Goal: Task Accomplishment & Management: Use online tool/utility

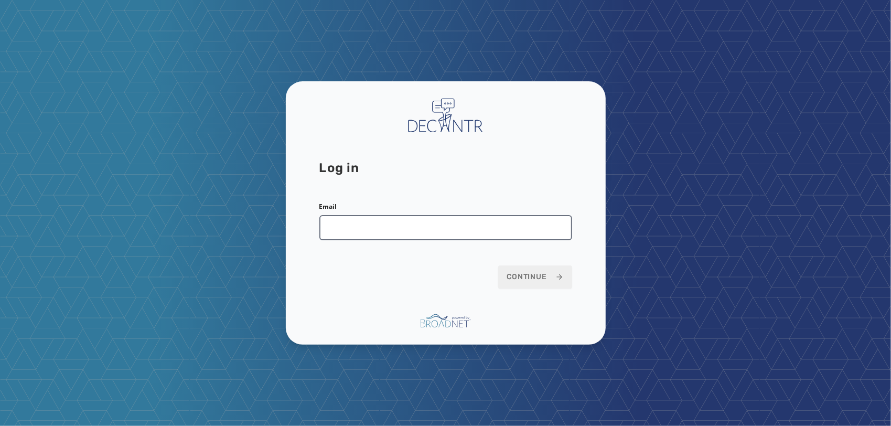
click at [476, 224] on input "Email" at bounding box center [445, 227] width 253 height 25
type input "**********"
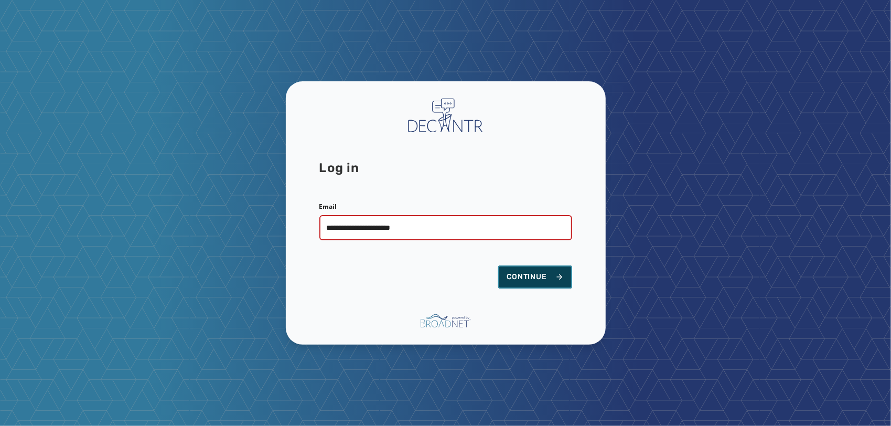
click at [512, 279] on span "Continue" at bounding box center [535, 277] width 57 height 10
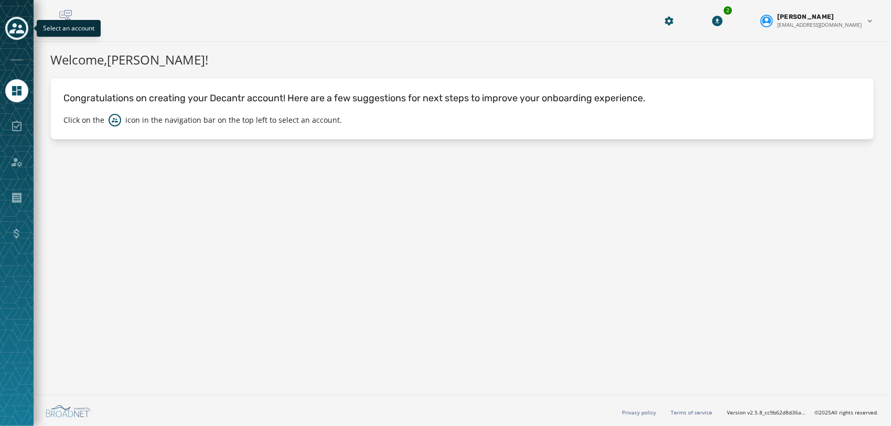
click at [20, 24] on icon "Toggle account select drawer" at bounding box center [16, 28] width 15 height 15
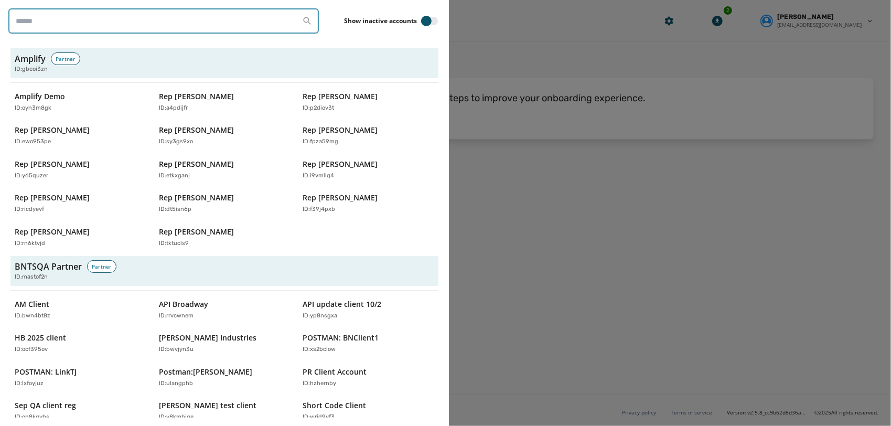
click at [128, 22] on input "search" at bounding box center [163, 20] width 311 height 25
paste input "********"
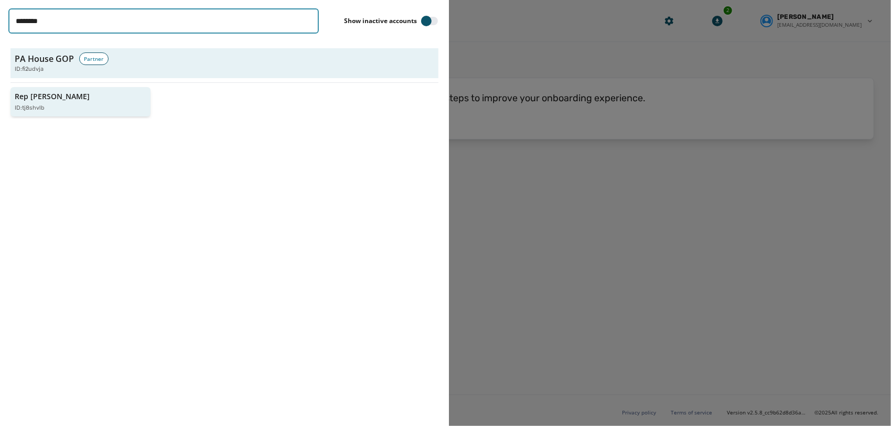
type input "********"
click at [82, 104] on div "ID: tj8shvlb" at bounding box center [75, 108] width 121 height 9
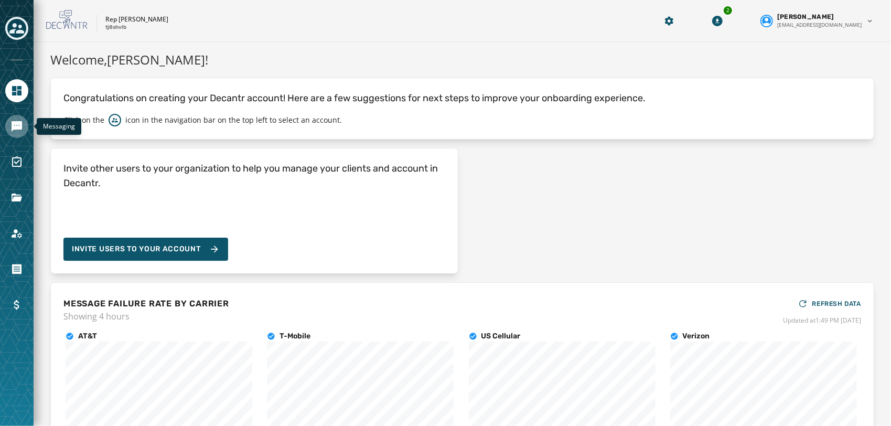
click at [12, 131] on icon "Navigate to Messaging" at bounding box center [16, 126] width 13 height 13
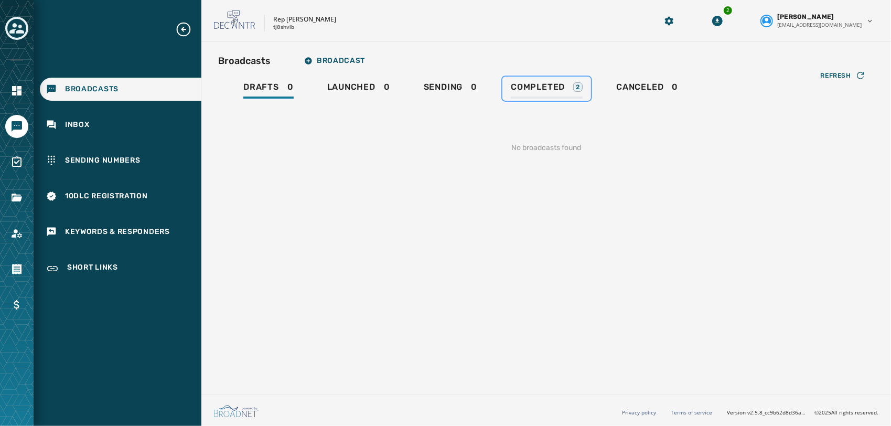
click at [584, 90] on link "Completed 2" at bounding box center [547, 89] width 89 height 24
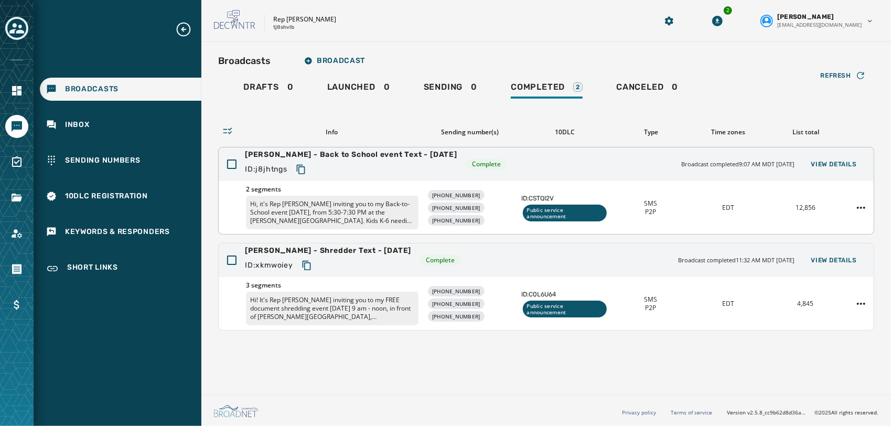
click at [351, 164] on div "ID: j8jhtngs" at bounding box center [351, 169] width 212 height 19
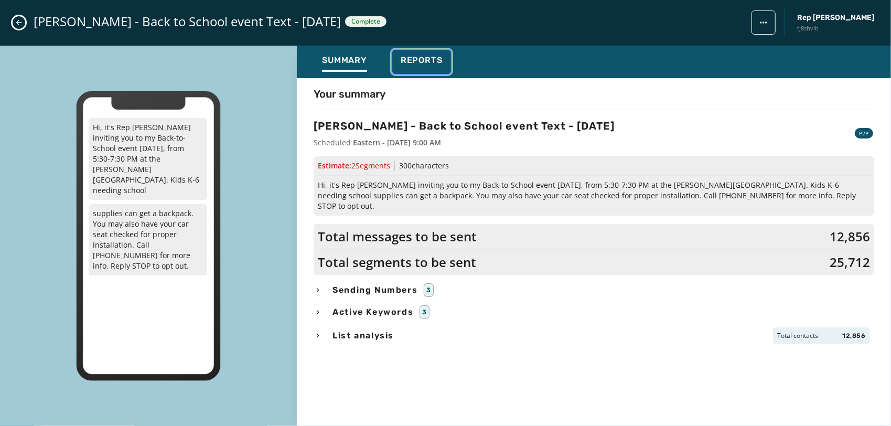
click at [429, 58] on span "Reports" at bounding box center [422, 60] width 42 height 10
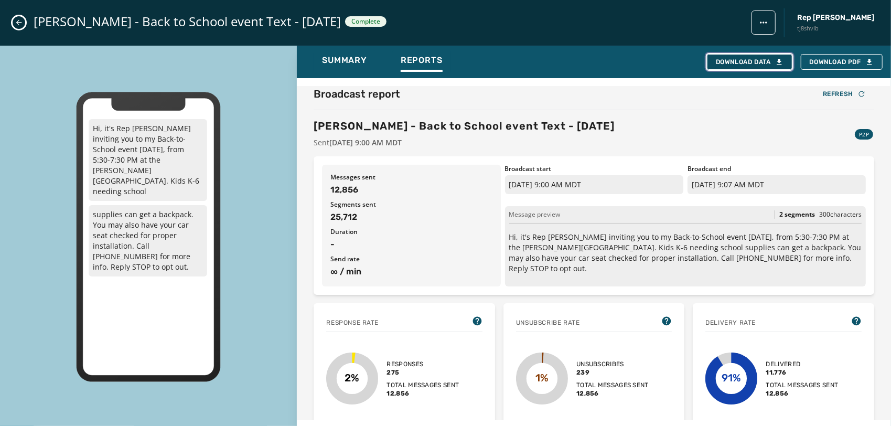
click at [742, 68] on button "Download Data" at bounding box center [749, 62] width 85 height 16
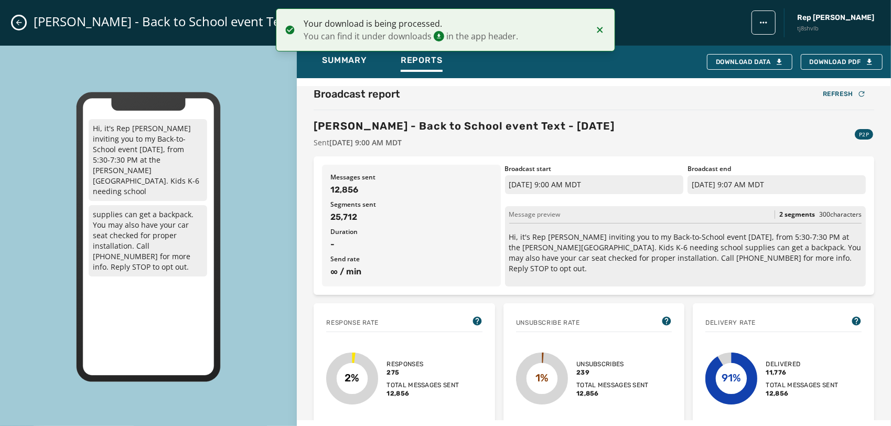
click at [23, 26] on icon "Close admin drawer" at bounding box center [19, 22] width 8 height 8
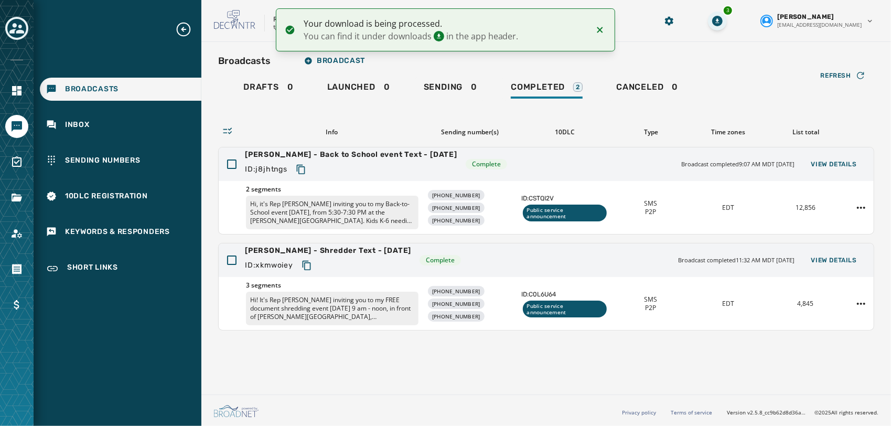
click at [727, 17] on div "3" at bounding box center [717, 21] width 19 height 19
click at [723, 25] on icon "Download Menu" at bounding box center [717, 21] width 10 height 10
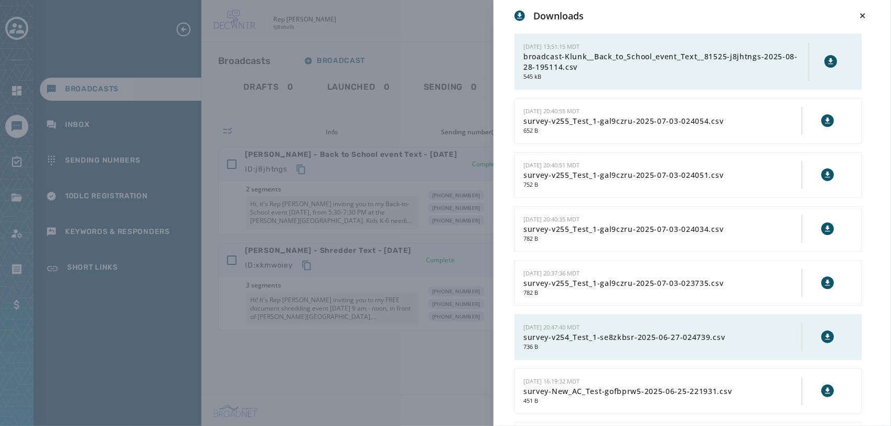
click at [827, 58] on icon at bounding box center [831, 61] width 8 height 8
click at [443, 44] on div "Downloads 8/28/2025 - 13:51:15 MDT broadcast-Klunk__Back_to_School_event_Text__…" at bounding box center [445, 213] width 891 height 426
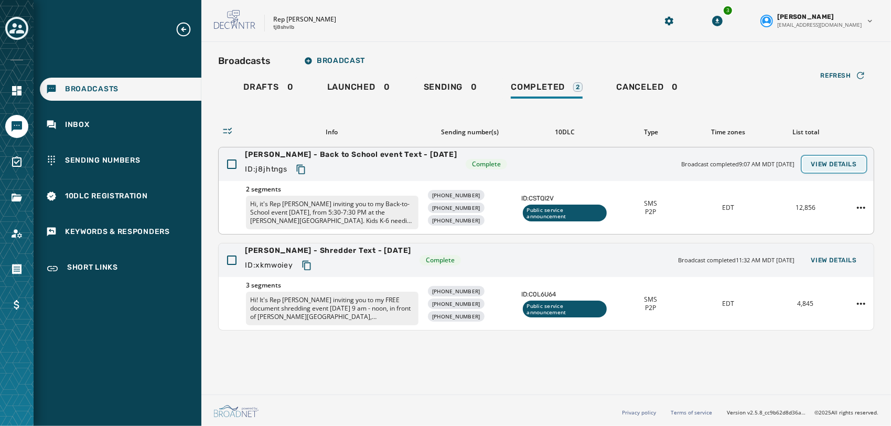
click at [832, 166] on span "View Details" at bounding box center [834, 164] width 46 height 8
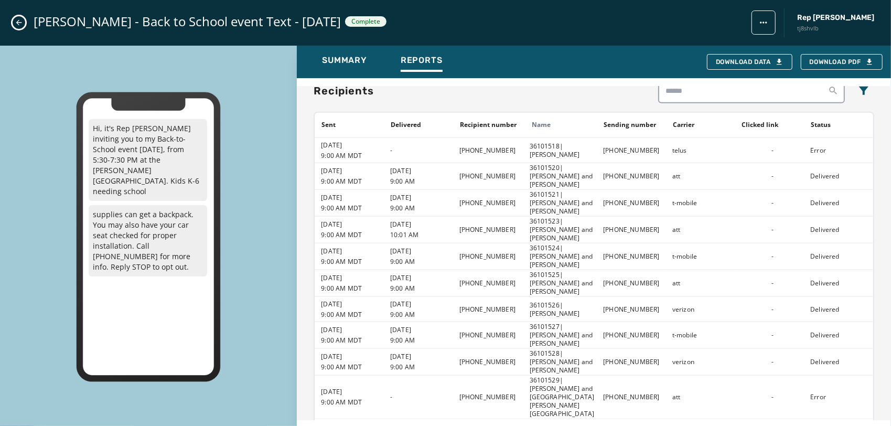
scroll to position [664, 0]
click at [859, 93] on icon "Filters menu" at bounding box center [863, 90] width 9 height 8
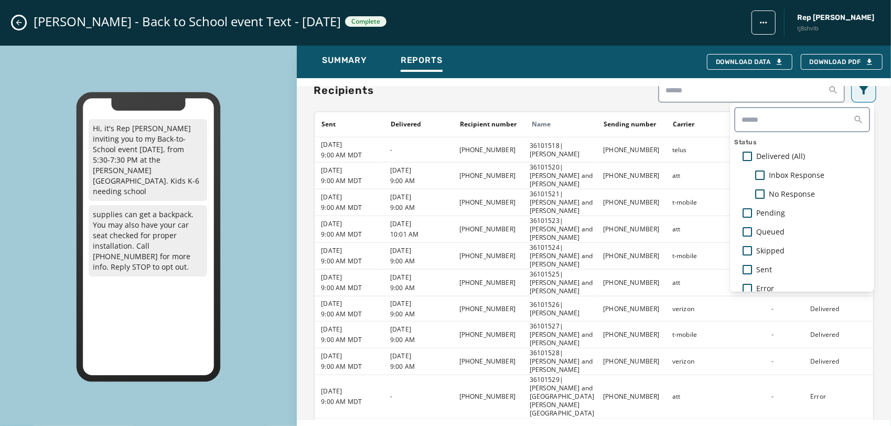
click at [859, 93] on icon "Filters menu" at bounding box center [863, 90] width 9 height 8
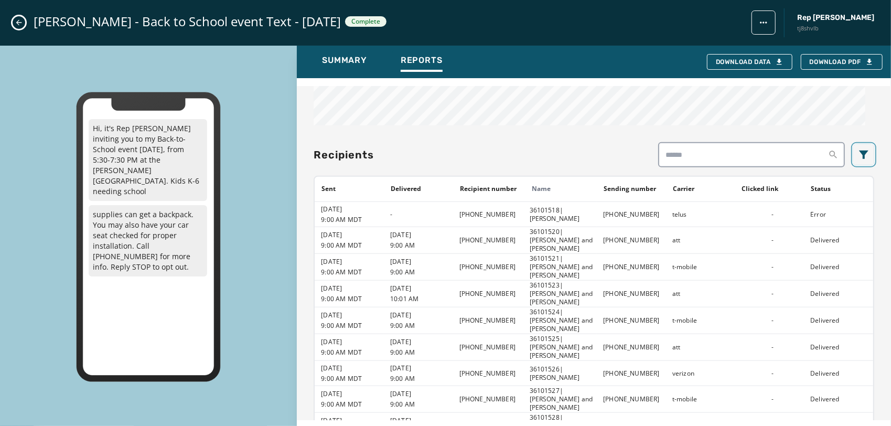
scroll to position [680, 0]
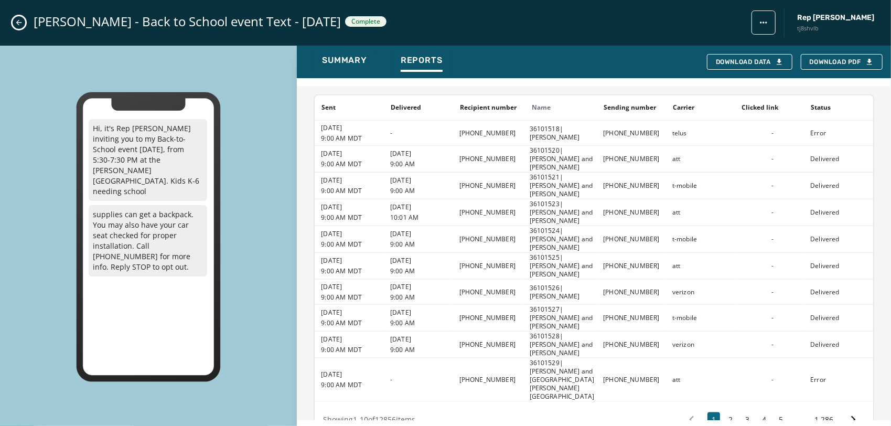
click at [20, 23] on icon "Close admin drawer" at bounding box center [19, 23] width 6 height 6
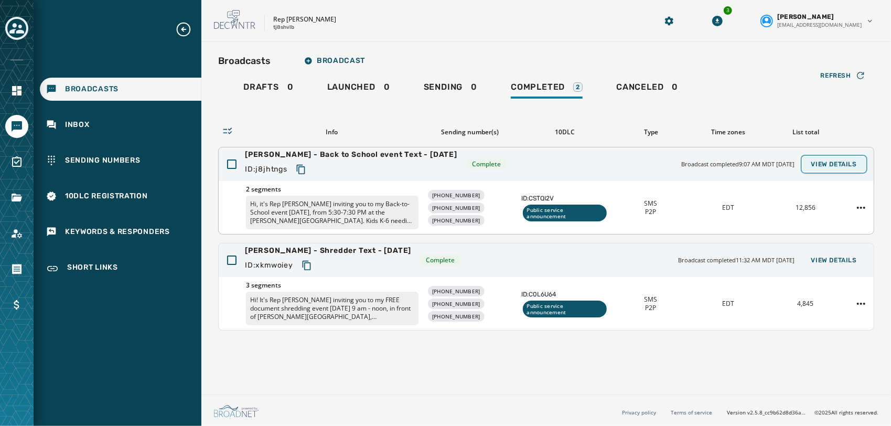
click at [850, 163] on span "View Details" at bounding box center [834, 164] width 46 height 8
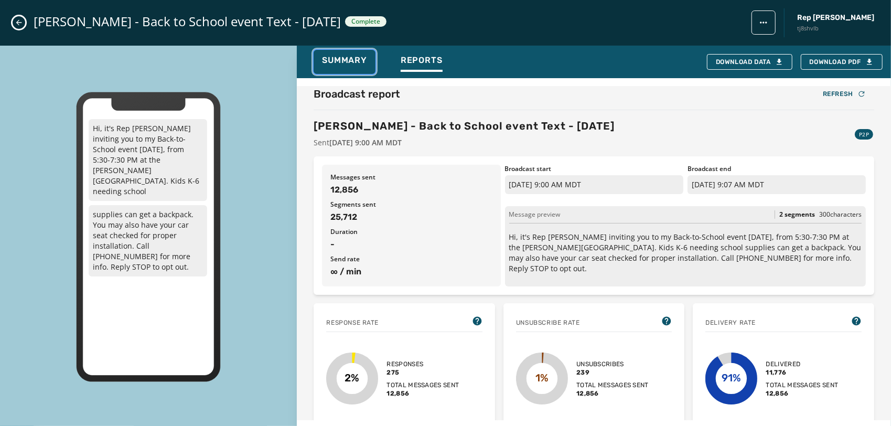
click at [358, 63] on span "Summary" at bounding box center [344, 60] width 45 height 10
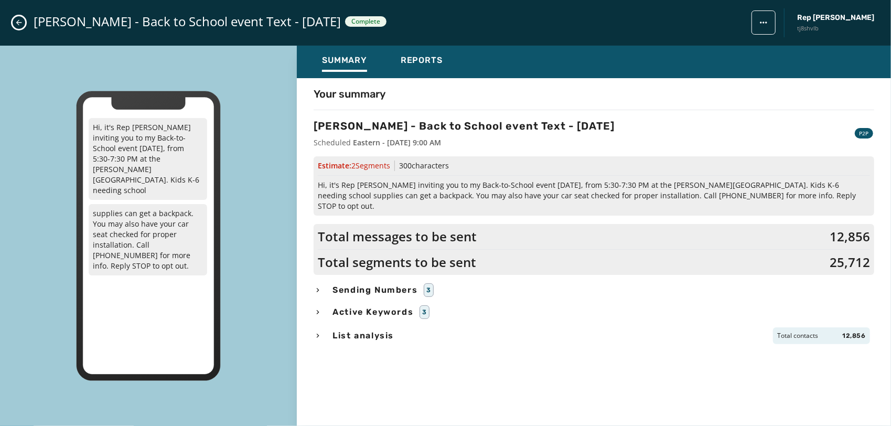
click at [335, 329] on span "List analysis" at bounding box center [363, 335] width 66 height 13
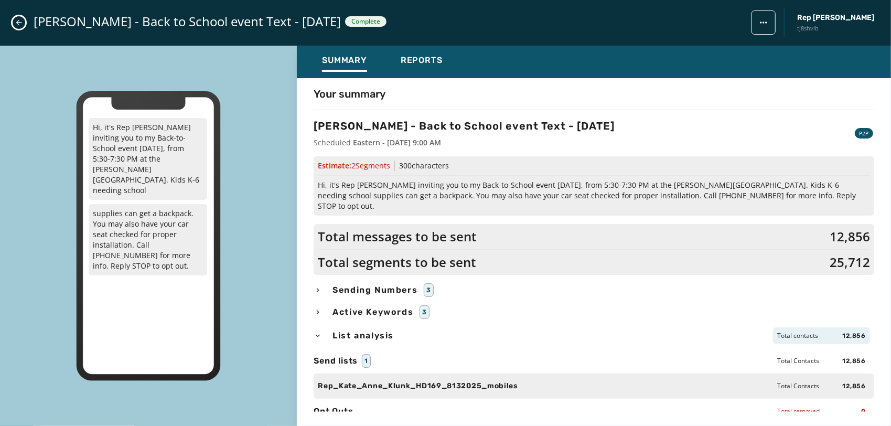
scroll to position [17, 0]
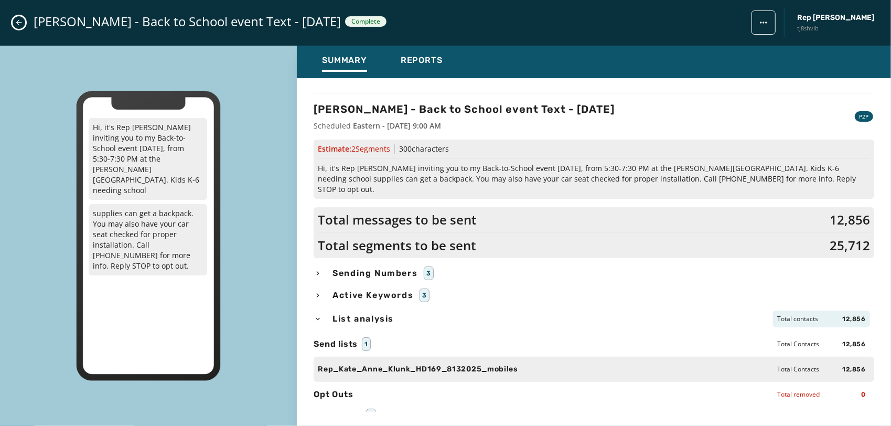
click at [17, 23] on icon "Close admin drawer" at bounding box center [19, 23] width 6 height 6
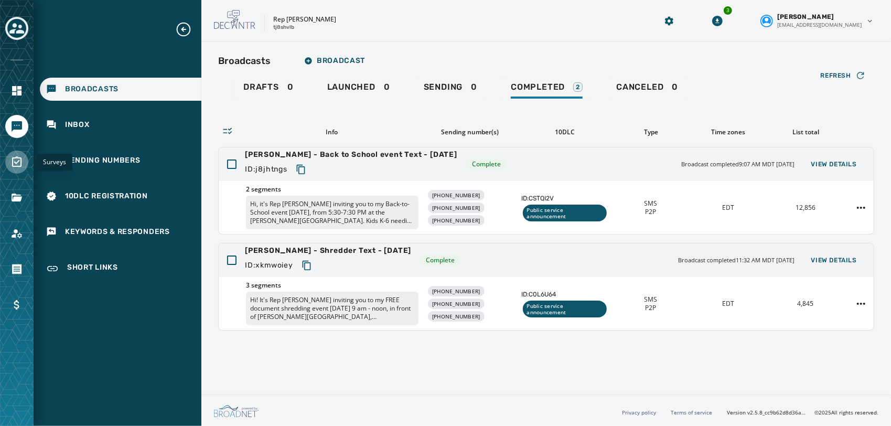
click at [15, 167] on icon "Navigate to Surveys" at bounding box center [16, 162] width 13 height 13
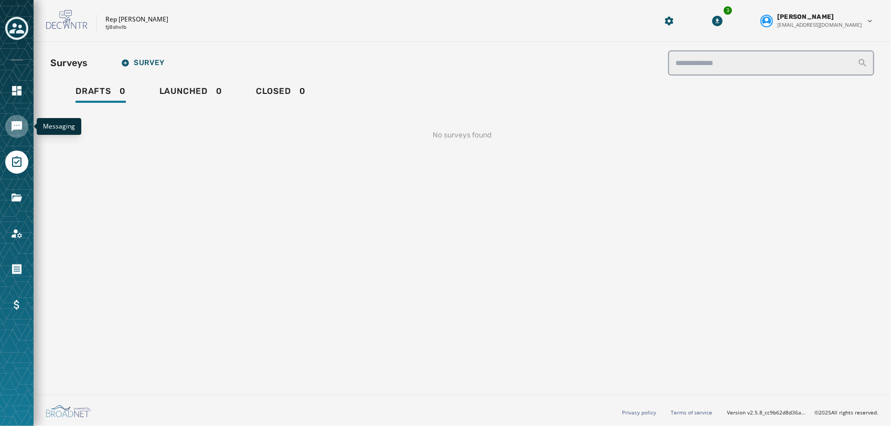
click at [9, 120] on link "Navigate to Messaging" at bounding box center [16, 126] width 23 height 23
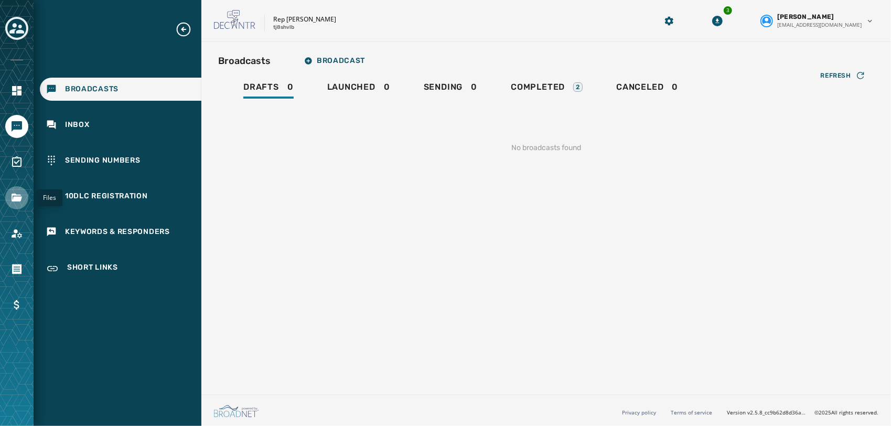
click at [17, 199] on icon "Navigate to Files" at bounding box center [17, 198] width 10 height 8
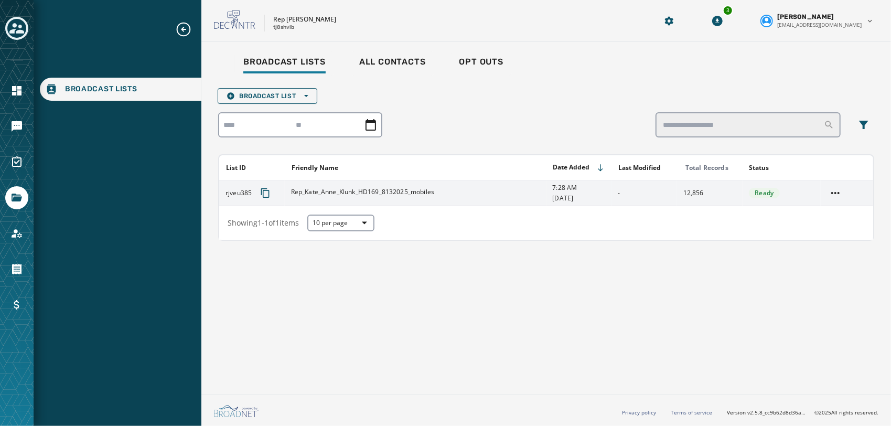
click at [484, 204] on td "Rep_Kate_Anne_Klunk_HD169_8132025_mobiles" at bounding box center [416, 192] width 262 height 25
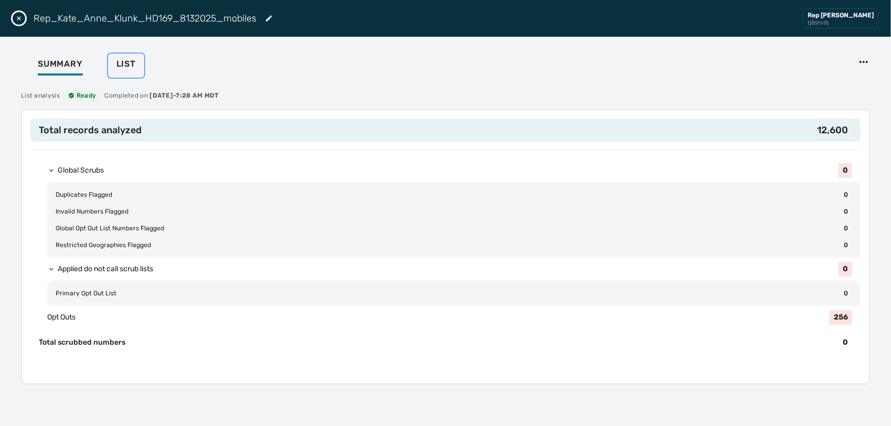
click at [126, 63] on span "List" at bounding box center [125, 64] width 19 height 10
